Goal: Use online tool/utility: Utilize a website feature to perform a specific function

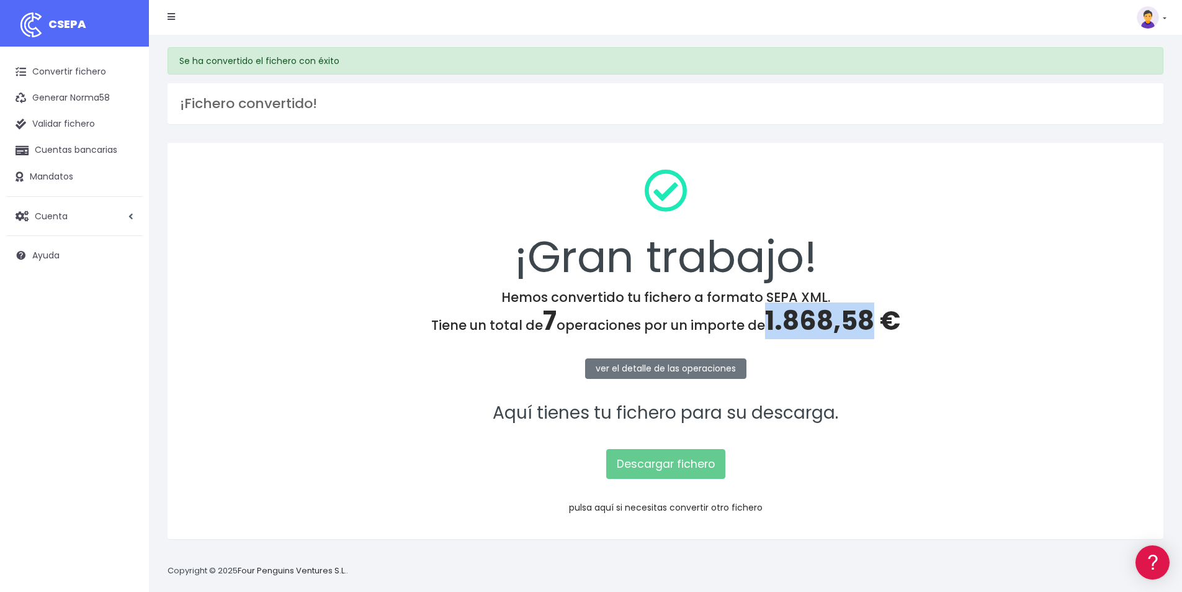
click at [680, 506] on link "pulsa aquí si necesitas convertir otro fichero" at bounding box center [666, 507] width 194 height 12
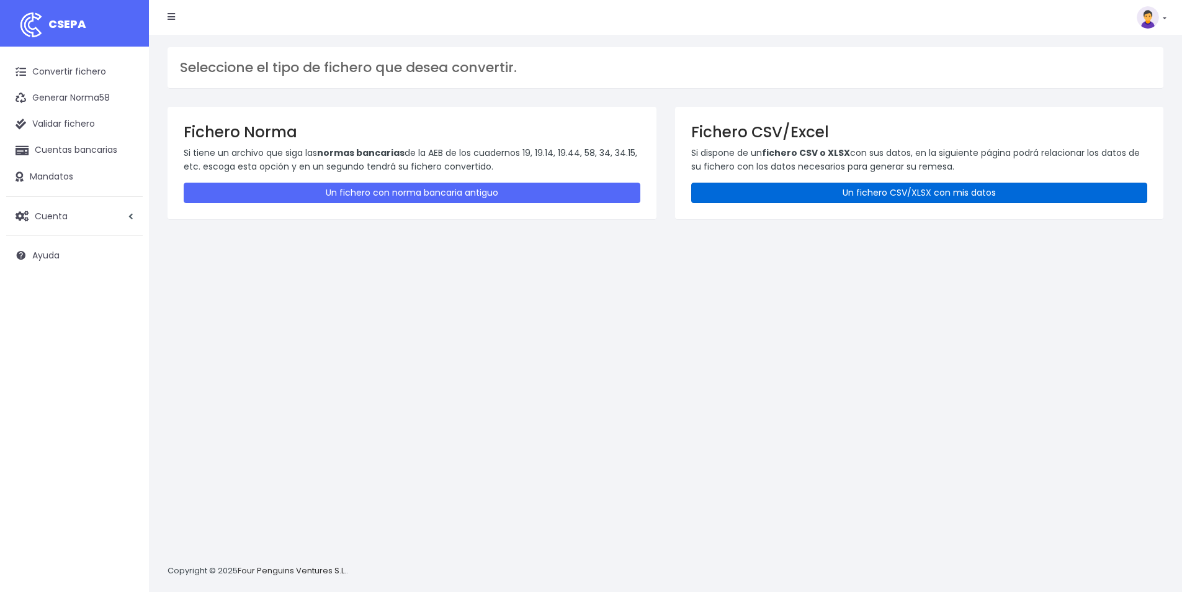
click at [863, 194] on link "Un fichero CSV/XLSX con mis datos" at bounding box center [919, 192] width 457 height 20
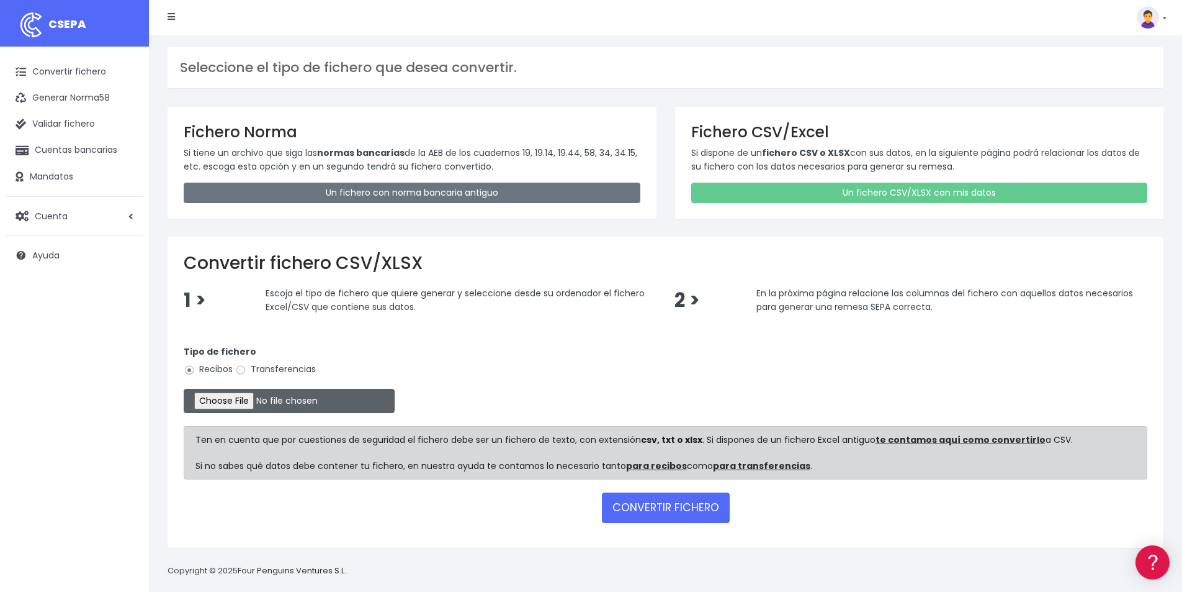
click at [243, 402] on input "file" at bounding box center [289, 401] width 211 height 24
type input "C:\fakepath\COBROS 12-09-25.xlsx"
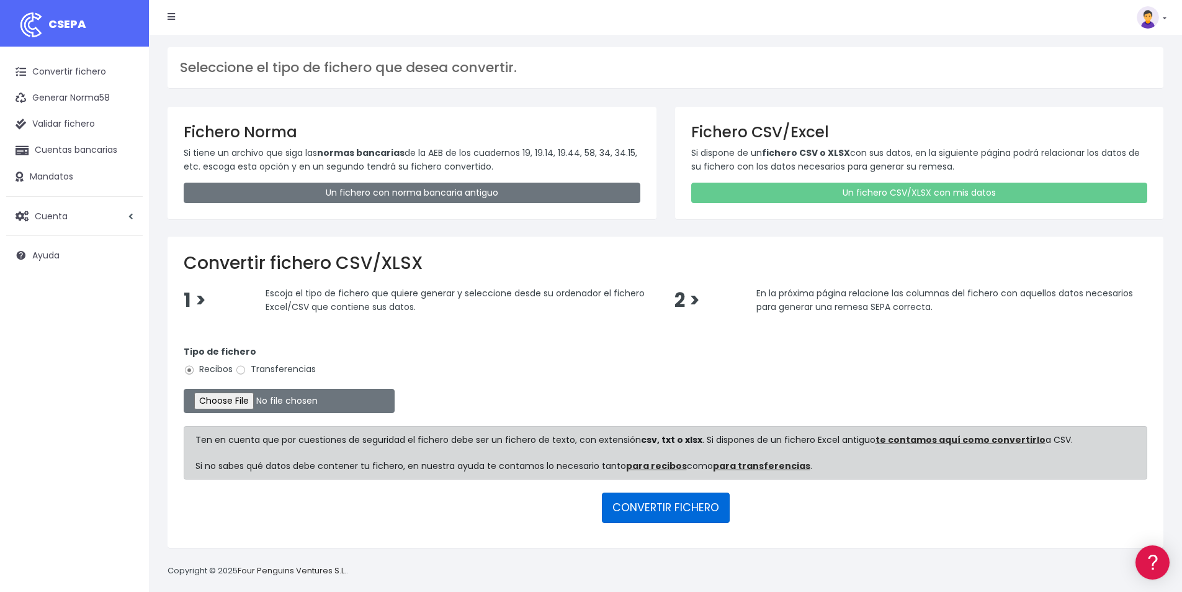
click at [668, 516] on button "CONVERTIR FICHERO" at bounding box center [666, 507] width 128 height 30
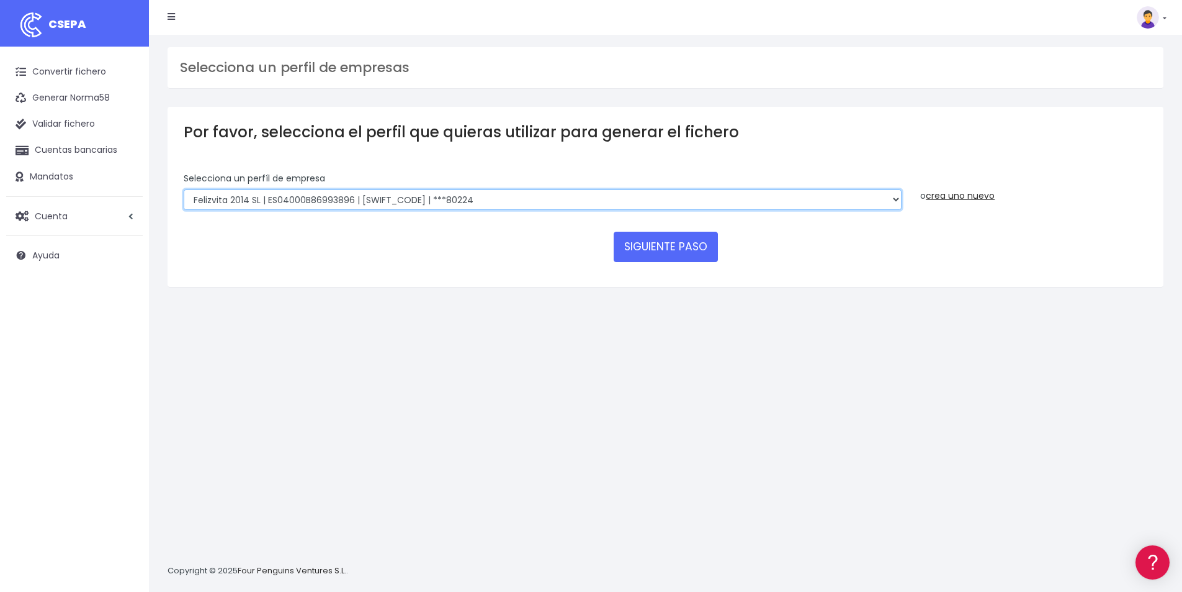
click at [505, 200] on select "Felizvita 2014 SL | ES04000B86993896 | [SWIFT_CODE] | ***80224 CUIDA CARE MARKE…" at bounding box center [543, 199] width 718 height 21
select select "1688"
click at [184, 189] on select "Felizvita 2014 SL | ES04000B86993896 | [SWIFT_CODE] | ***80224 CUIDA CARE MARKE…" at bounding box center [543, 199] width 718 height 21
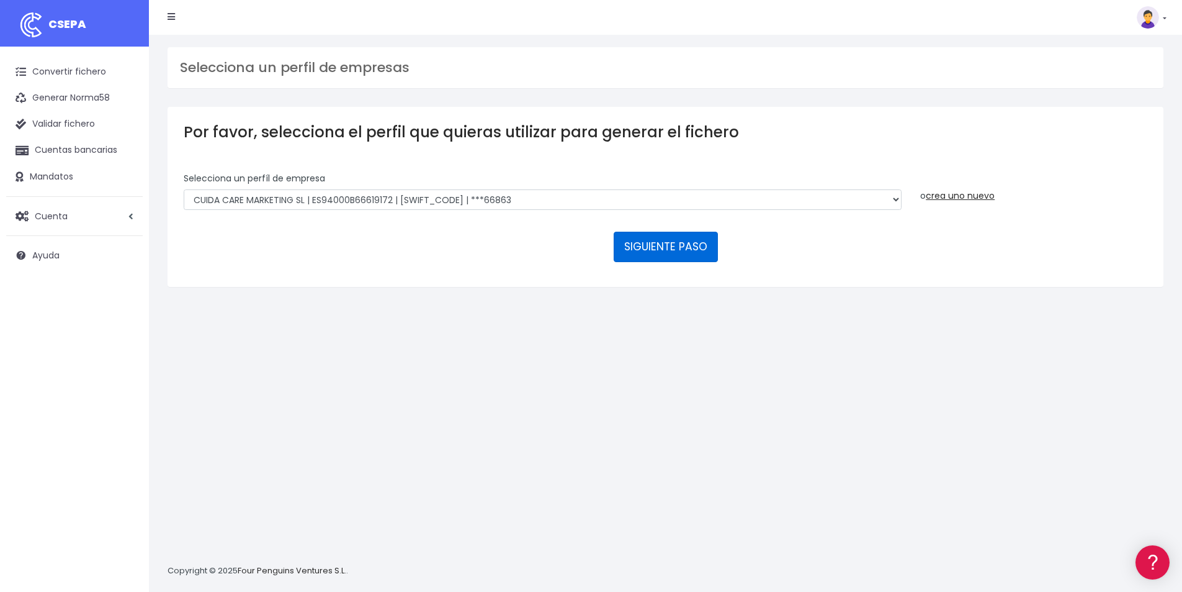
click at [696, 241] on button "SIGUIENTE PASO" at bounding box center [666, 247] width 104 height 30
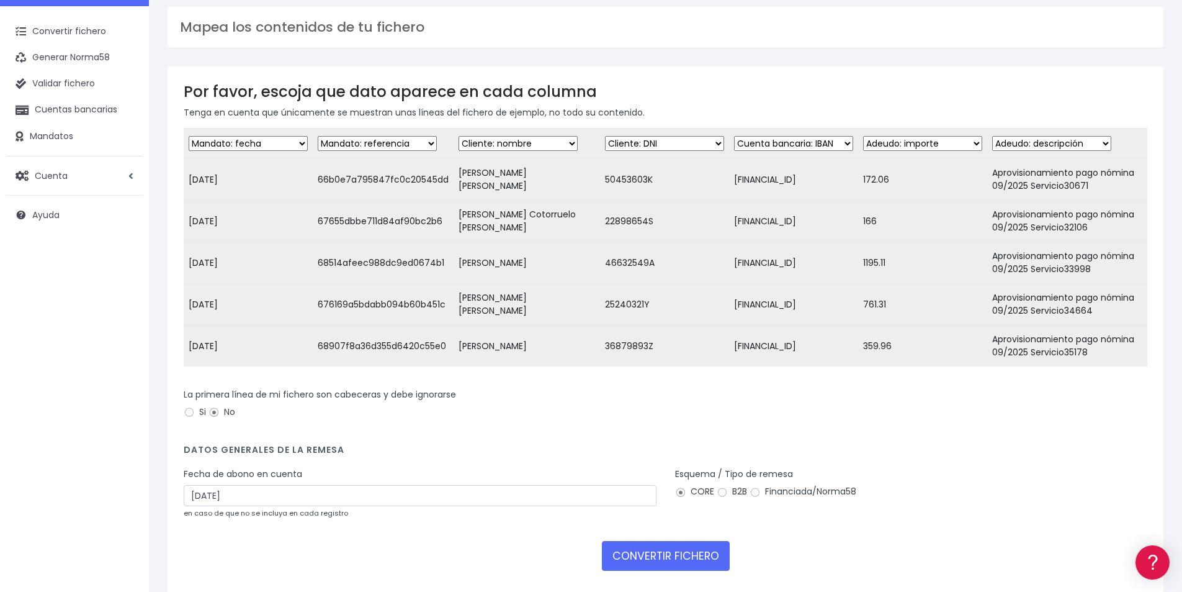
scroll to position [62, 0]
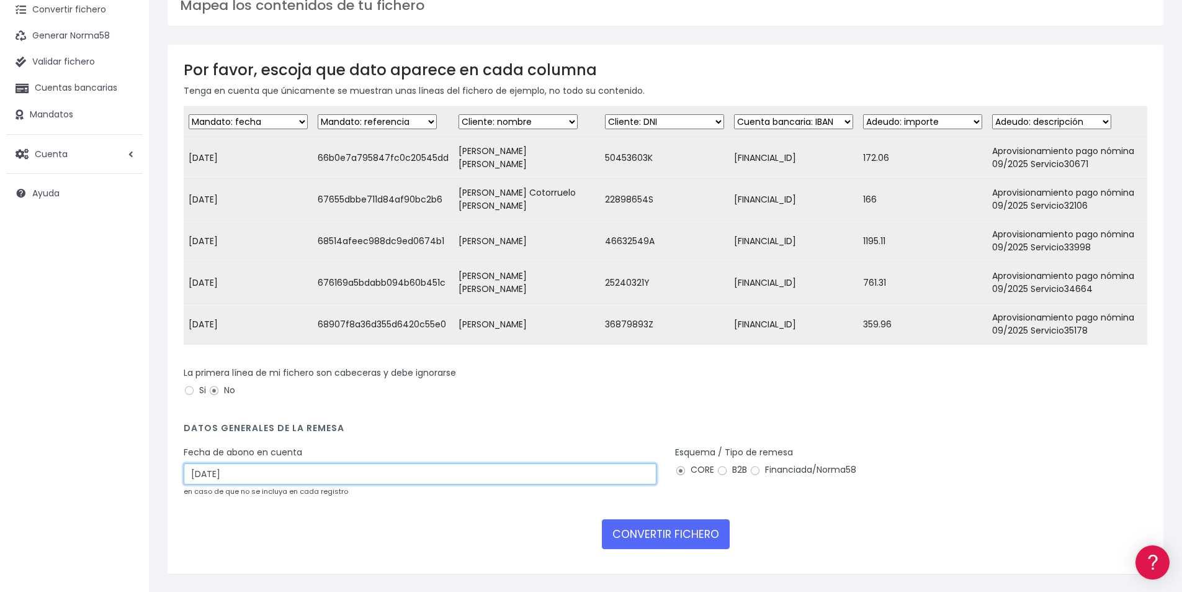
click at [232, 484] on input "14/09/2025" at bounding box center [420, 473] width 473 height 21
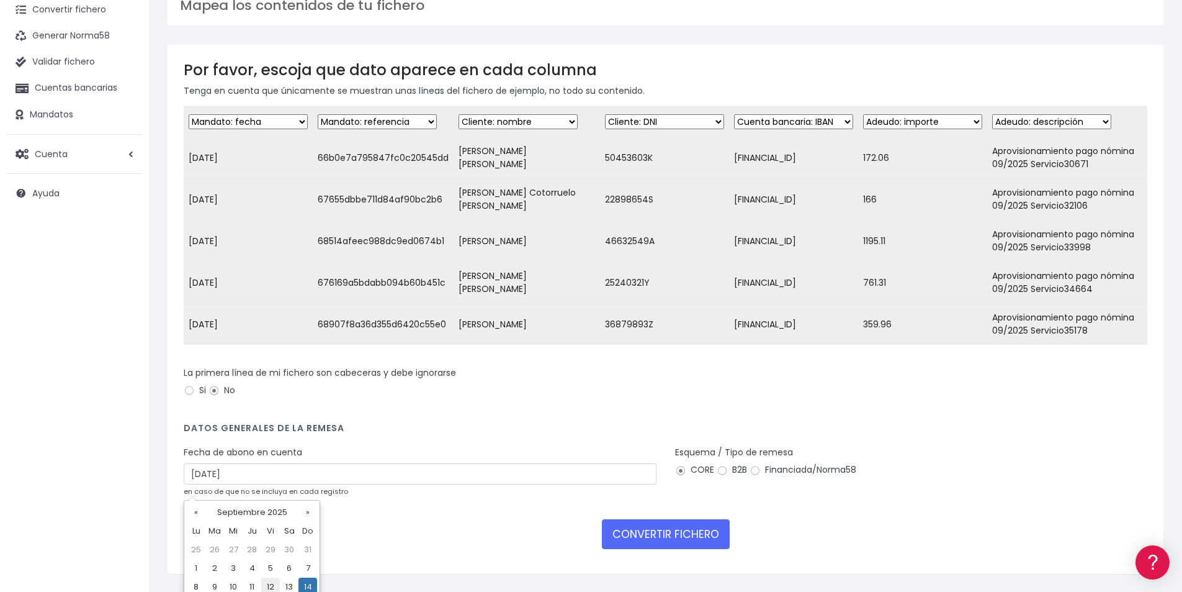
click at [269, 585] on td "12" at bounding box center [270, 586] width 19 height 19
type input "12/09/2025"
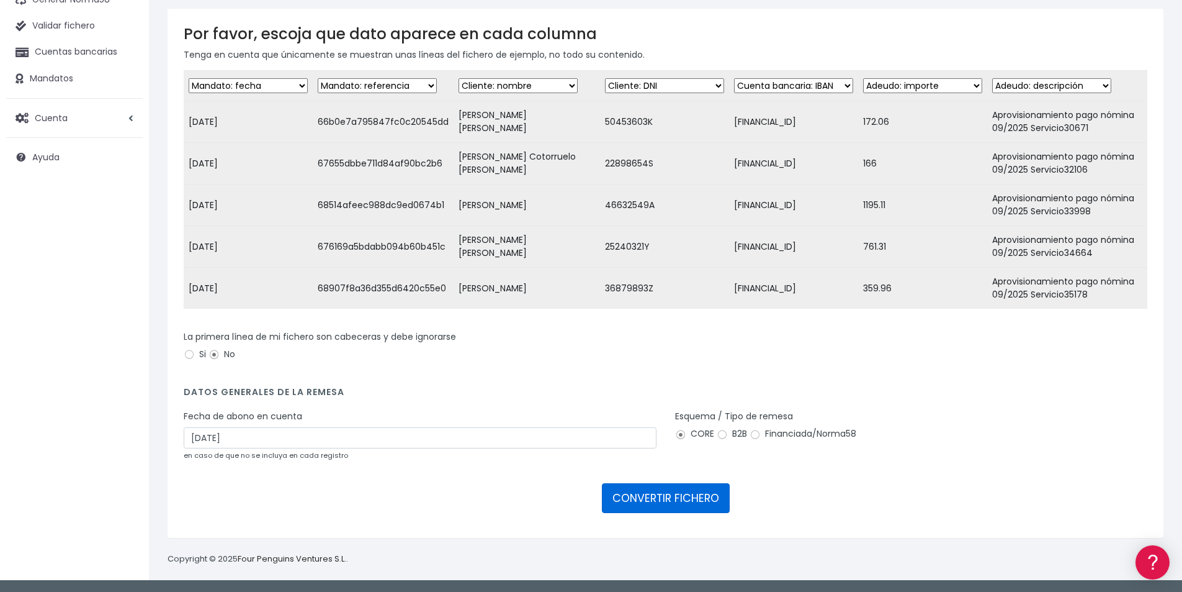
click at [678, 507] on button "CONVERTIR FICHERO" at bounding box center [666, 498] width 128 height 30
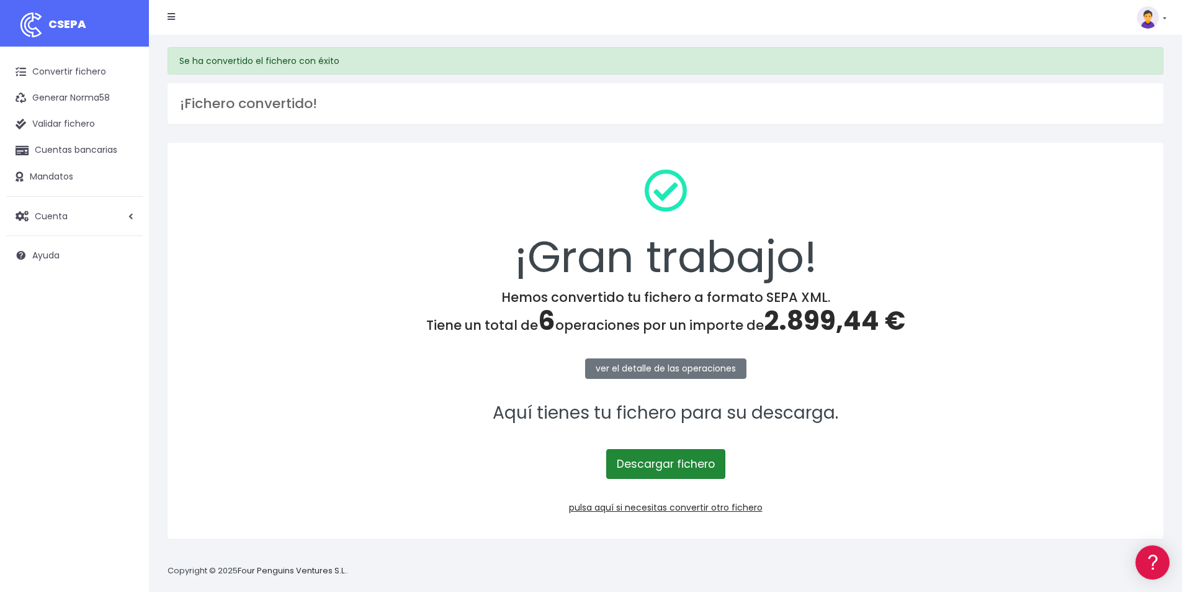
click at [680, 467] on link "Descargar fichero" at bounding box center [665, 464] width 119 height 30
click at [816, 325] on span "2.899,44 €" at bounding box center [835, 320] width 142 height 37
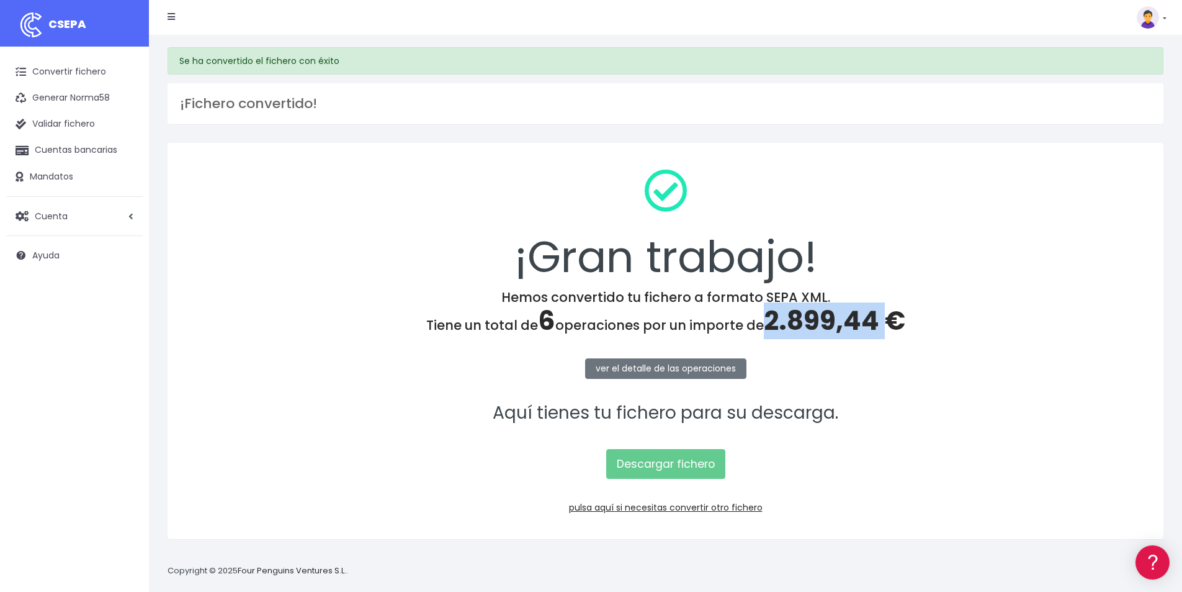
click at [816, 325] on span "2.899,44 €" at bounding box center [835, 320] width 142 height 37
copy span "2.899,44"
click at [739, 503] on link "pulsa aquí si necesitas convertir otro fichero" at bounding box center [666, 507] width 194 height 12
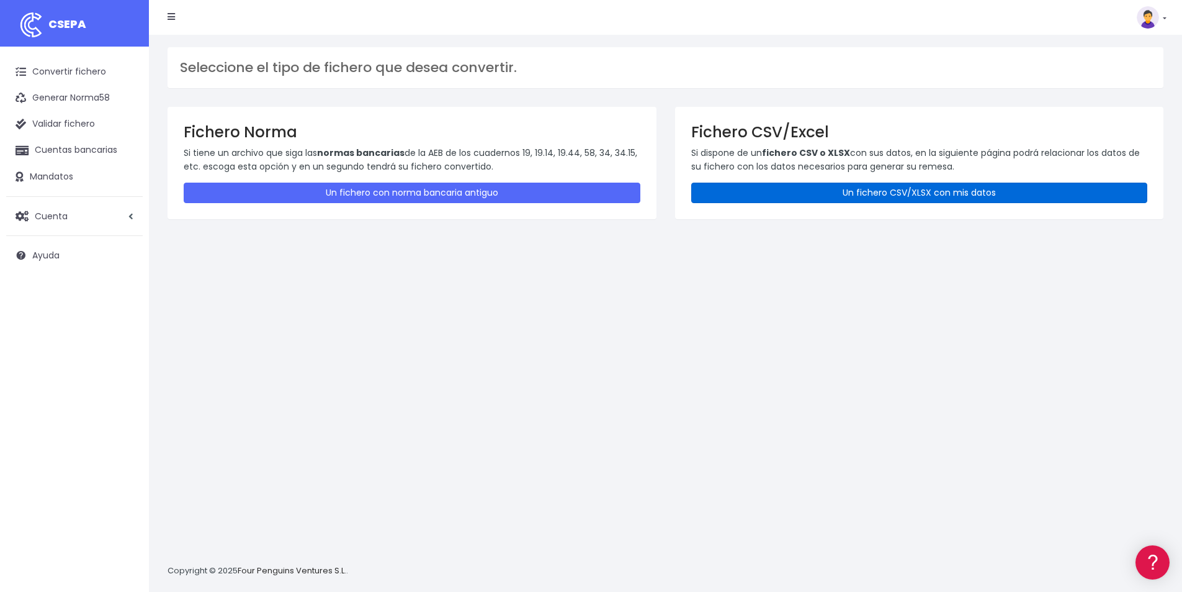
click at [930, 190] on link "Un fichero CSV/XLSX con mis datos" at bounding box center [919, 192] width 457 height 20
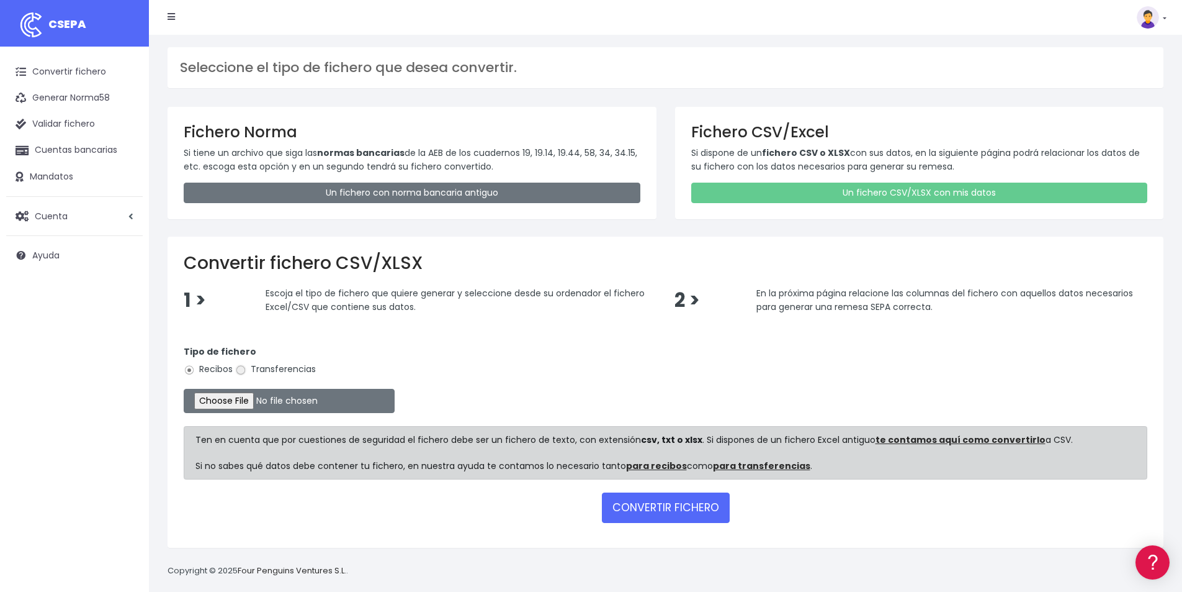
click at [240, 373] on input "Transferencias" at bounding box center [240, 369] width 11 height 11
radio input "true"
click at [272, 403] on input "file" at bounding box center [289, 401] width 211 height 24
type input "C:\fakepath\PAGOS 10-09-25.xlsx"
click at [671, 513] on button "CONVERTIR FICHERO" at bounding box center [666, 507] width 128 height 30
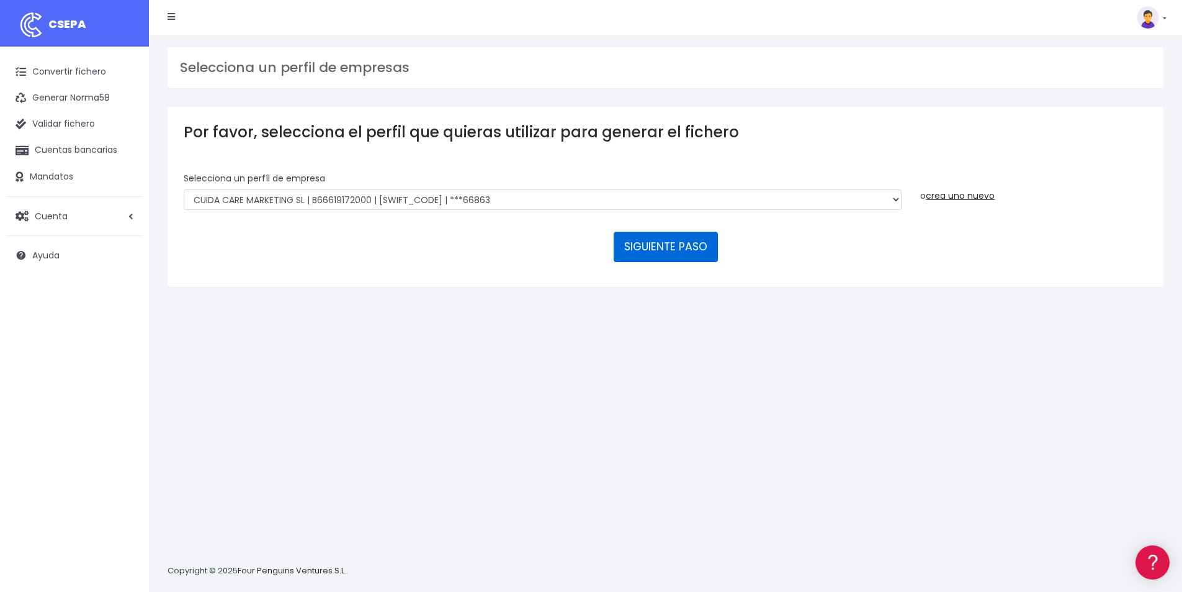
click at [662, 253] on button "SIGUIENTE PASO" at bounding box center [666, 247] width 104 height 30
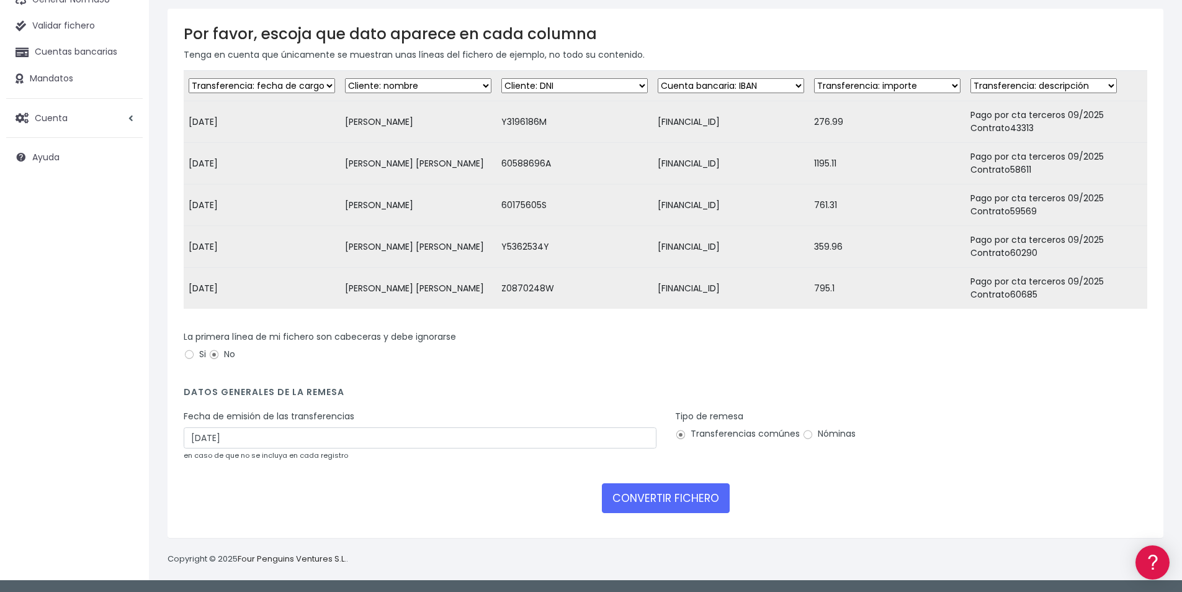
scroll to position [107, 0]
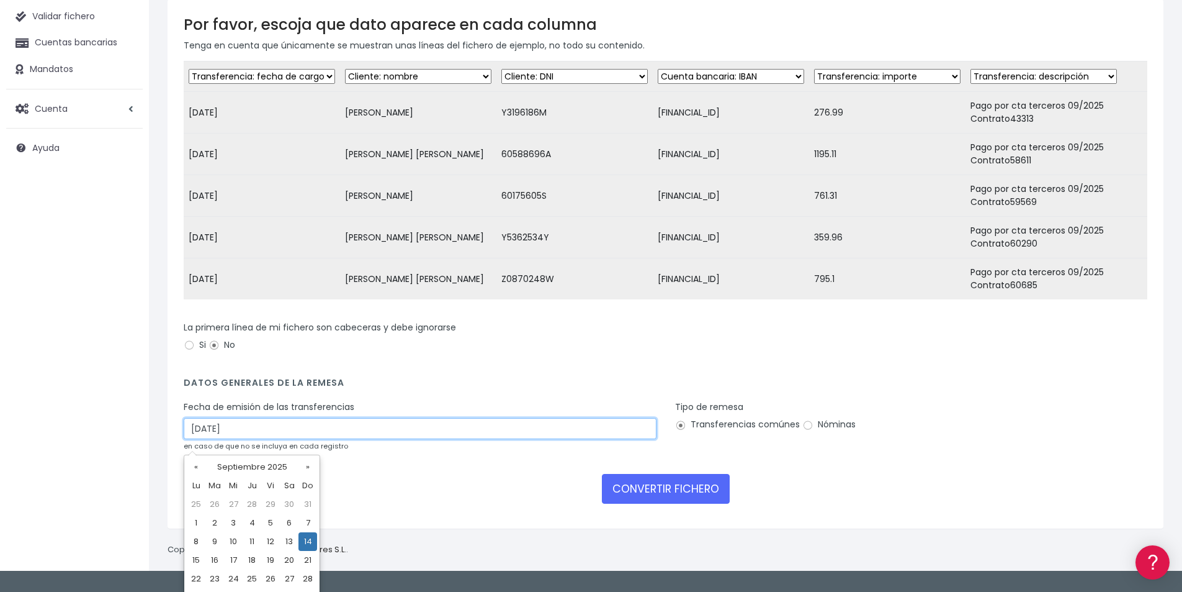
click at [279, 438] on input "[DATE]" at bounding box center [420, 428] width 473 height 21
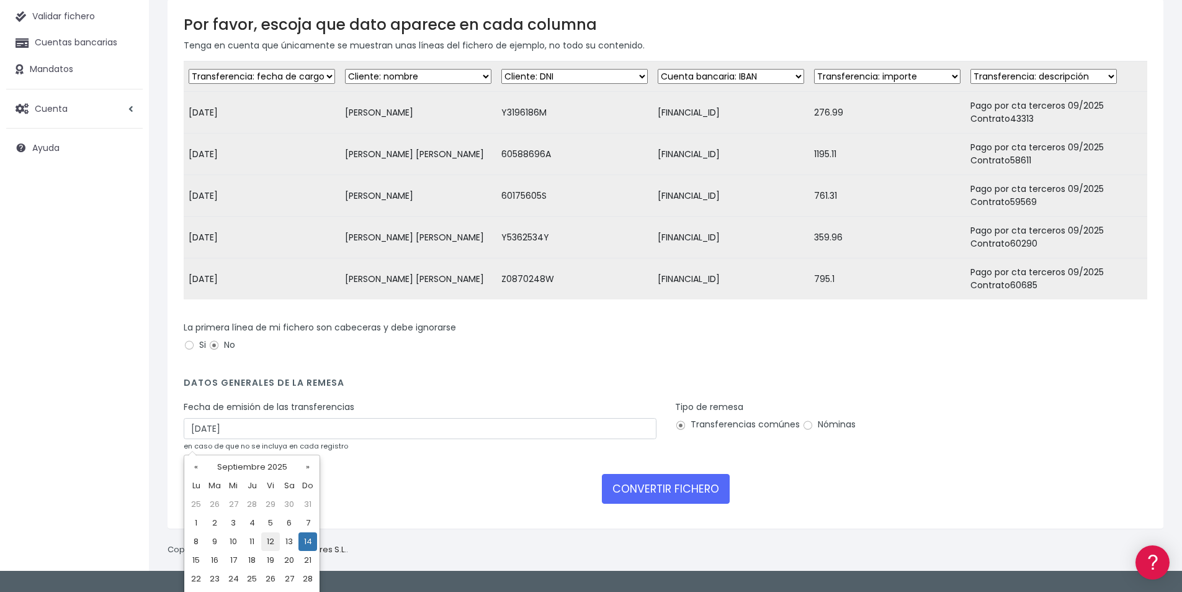
click at [272, 542] on td "12" at bounding box center [270, 541] width 19 height 19
type input "12/09/2025"
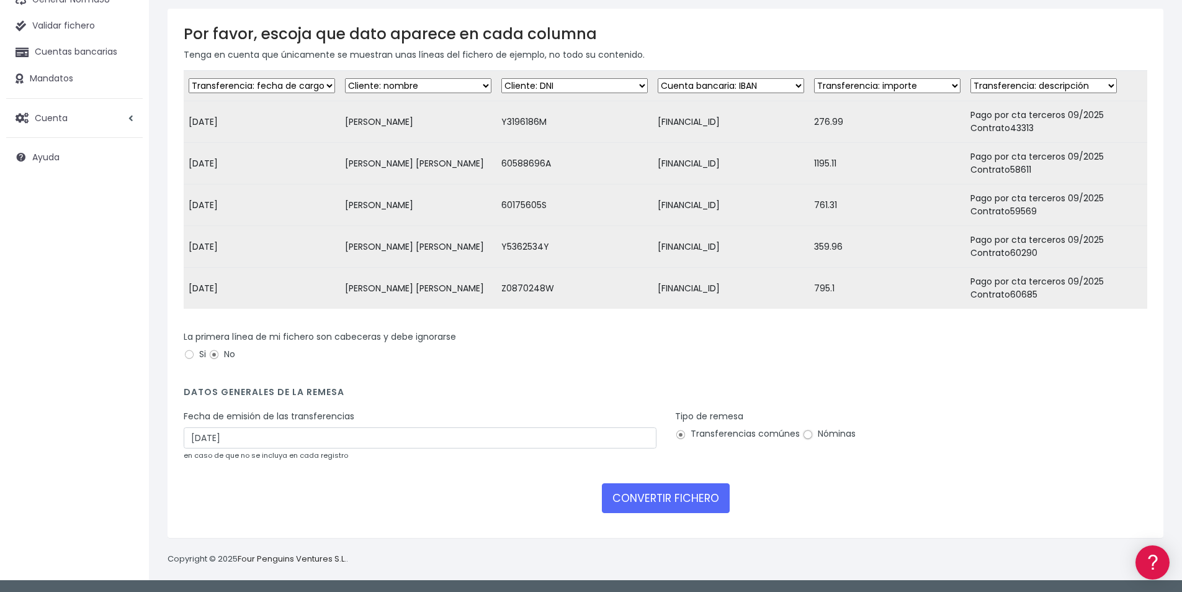
click at [808, 437] on input "Nóminas" at bounding box center [808, 434] width 11 height 11
radio input "true"
click at [654, 494] on button "CONVERTIR FICHERO" at bounding box center [666, 498] width 128 height 30
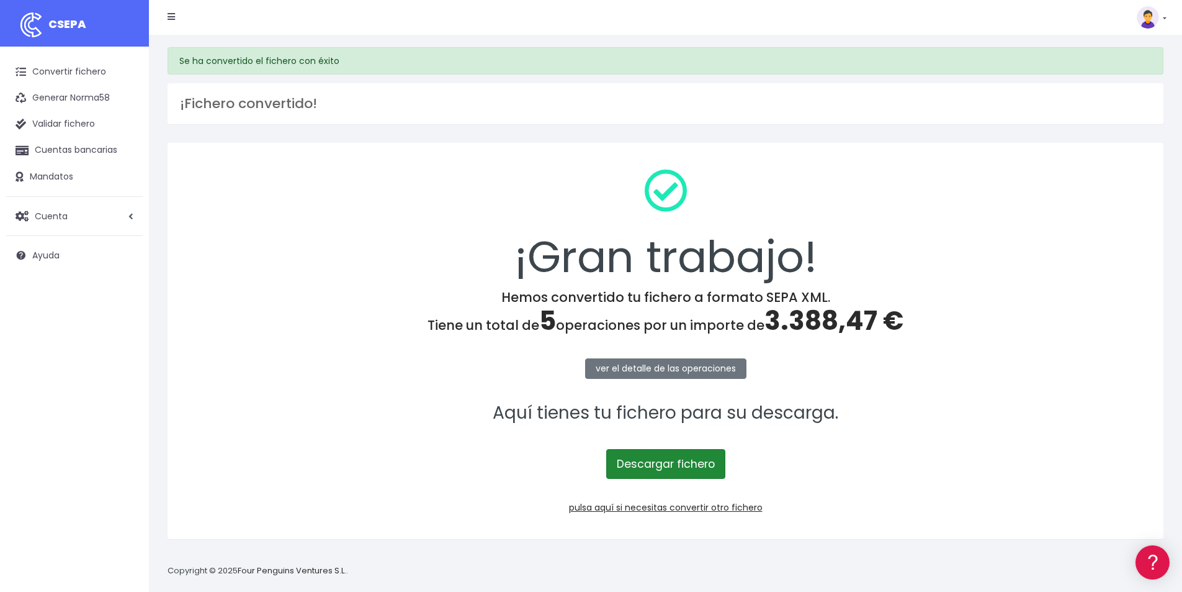
click at [680, 462] on link "Descargar fichero" at bounding box center [665, 464] width 119 height 30
click at [825, 326] on span "3.388,47 €" at bounding box center [834, 320] width 139 height 37
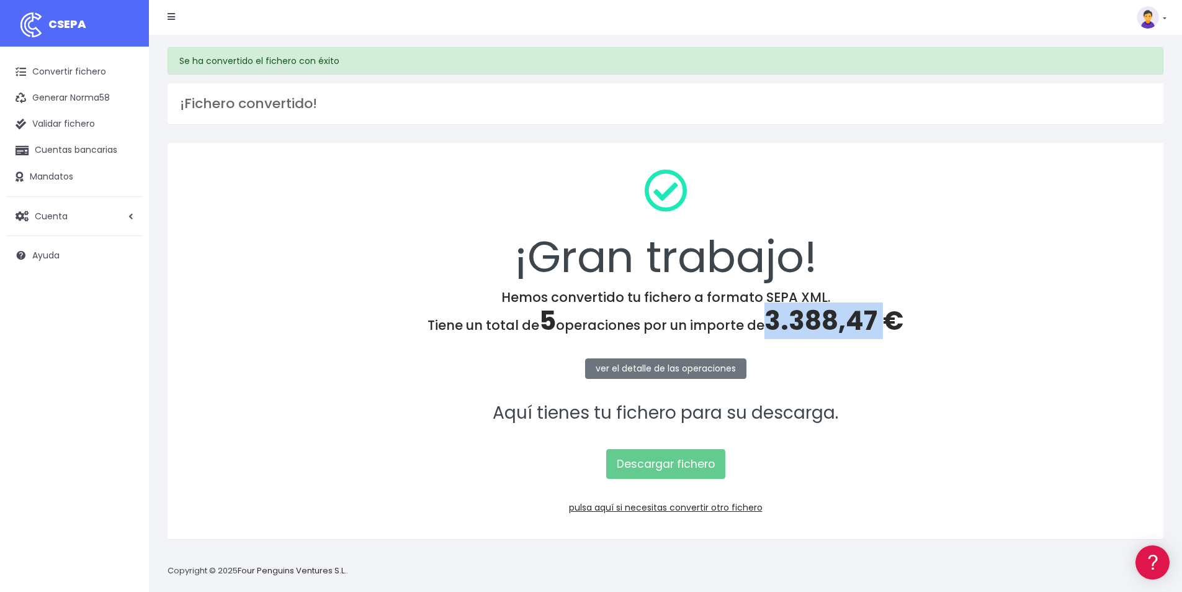
click at [825, 326] on span "3.388,47 €" at bounding box center [834, 320] width 139 height 37
copy span "3.388,47"
